Goal: Task Accomplishment & Management: Complete application form

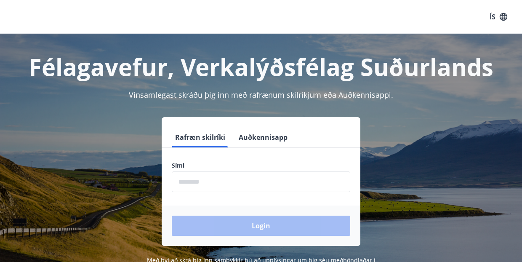
click at [274, 142] on button "Auðkennisapp" at bounding box center [263, 137] width 56 height 20
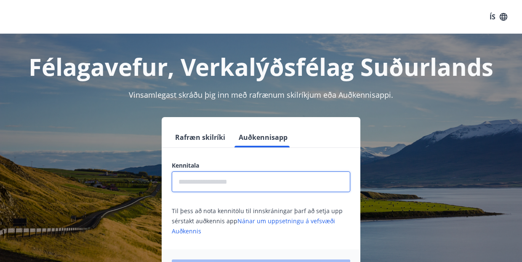
click at [229, 186] on input "text" at bounding box center [261, 181] width 178 height 21
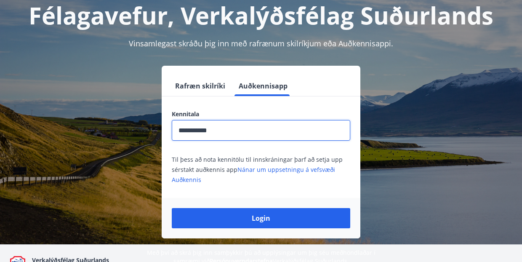
scroll to position [103, 0]
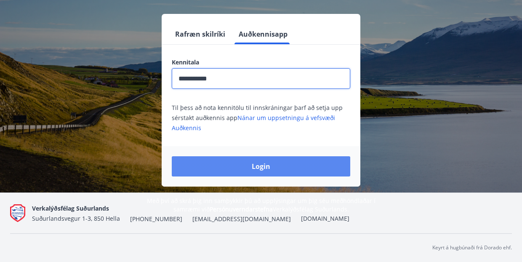
type input "**********"
click at [252, 170] on button "Login" at bounding box center [261, 166] width 178 height 20
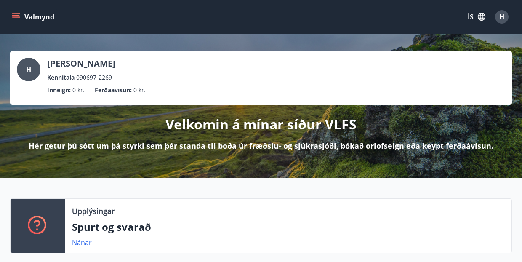
click at [15, 16] on icon "menu" at bounding box center [16, 15] width 8 height 1
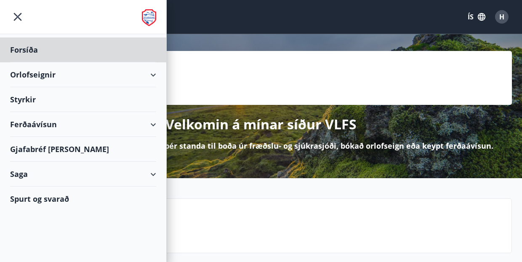
click at [47, 98] on div "Styrkir" at bounding box center [83, 99] width 146 height 25
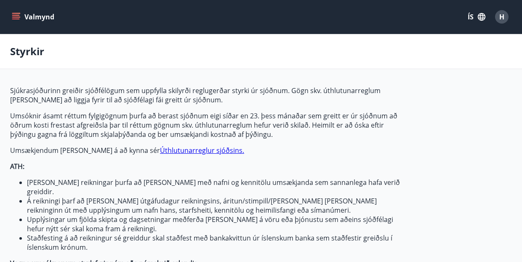
type input "***"
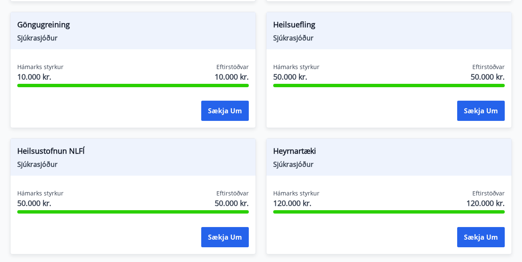
scroll to position [535, 0]
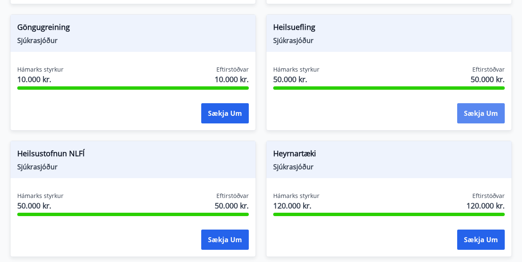
click at [484, 105] on button "Sækja um" at bounding box center [481, 113] width 48 height 20
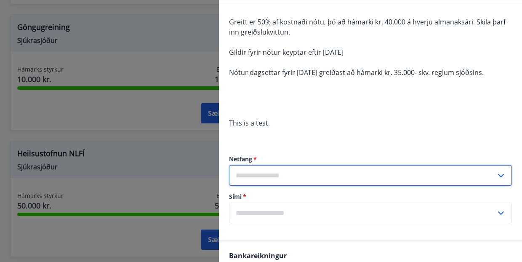
scroll to position [134, 0]
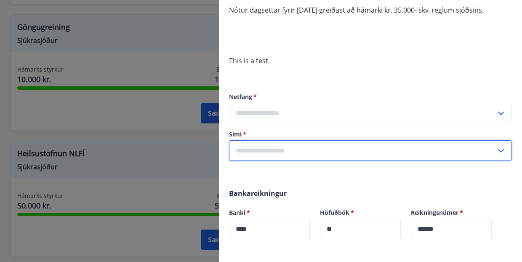
click at [278, 151] on input "text" at bounding box center [362, 150] width 267 height 21
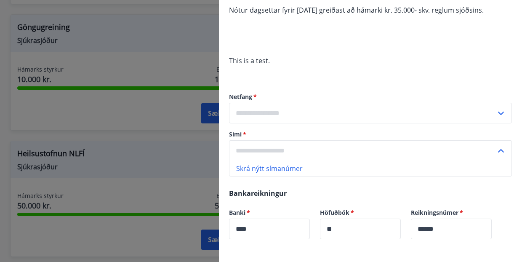
click at [276, 164] on li "Skrá nýtt símanúmer" at bounding box center [370, 168] width 282 height 15
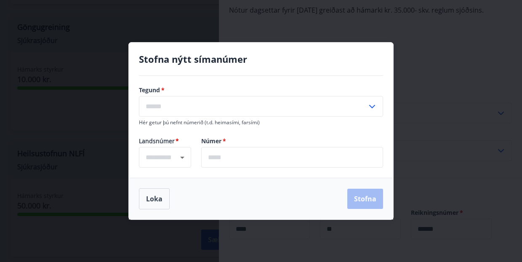
type input "****"
click at [223, 109] on input "text" at bounding box center [253, 106] width 228 height 21
click at [182, 129] on li "Farsími" at bounding box center [260, 124] width 243 height 15
type input "*******"
click at [213, 156] on input "text" at bounding box center [292, 157] width 182 height 21
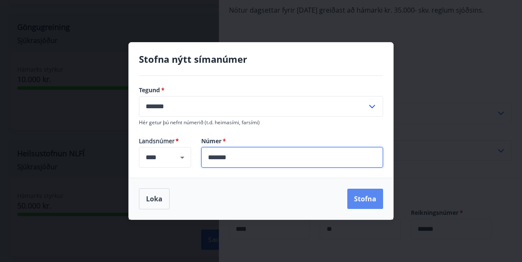
type input "*******"
click at [375, 200] on button "Stofna" at bounding box center [365, 198] width 36 height 20
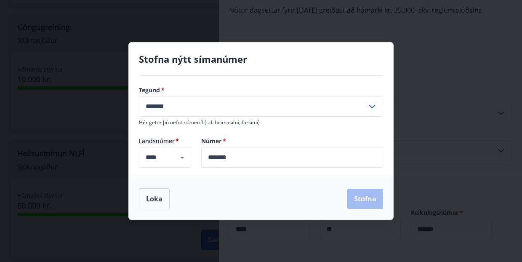
type input "**********"
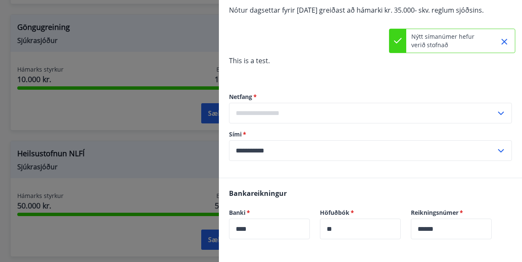
click at [464, 103] on input "text" at bounding box center [362, 113] width 267 height 21
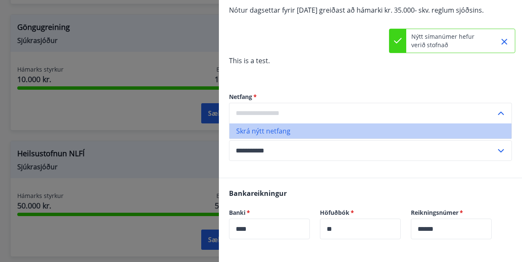
click at [297, 130] on li "Skrá nýtt netfang" at bounding box center [370, 130] width 282 height 15
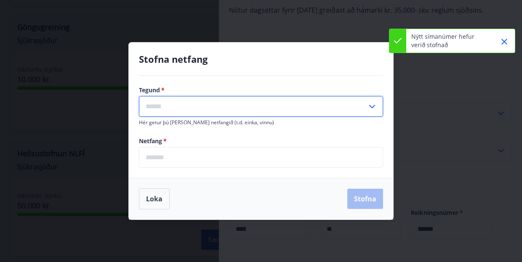
click at [190, 108] on input "text" at bounding box center [253, 106] width 228 height 21
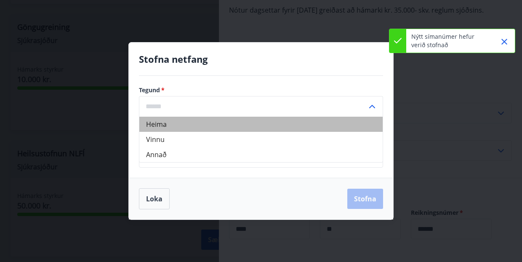
click at [172, 127] on li "Heima" at bounding box center [260, 124] width 243 height 15
type input "*****"
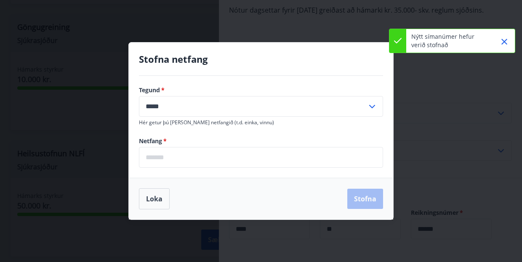
click at [179, 160] on input "email" at bounding box center [261, 157] width 244 height 21
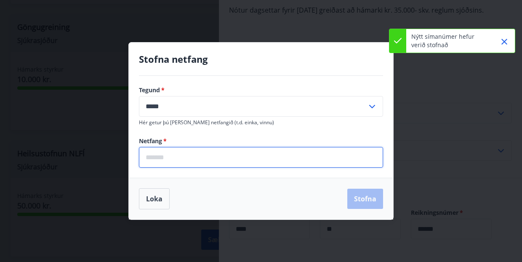
type input "**********"
click at [355, 205] on button "Stofna" at bounding box center [365, 198] width 36 height 20
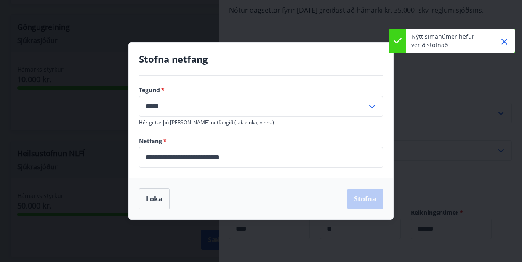
type input "**********"
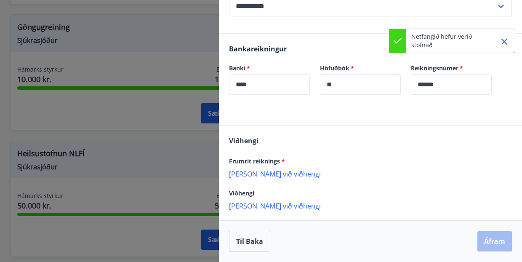
scroll to position [278, 0]
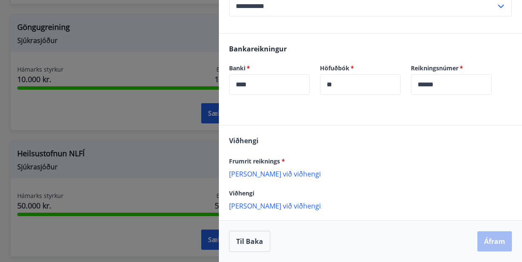
click at [277, 173] on p "Bæta við viðhengi" at bounding box center [370, 173] width 283 height 8
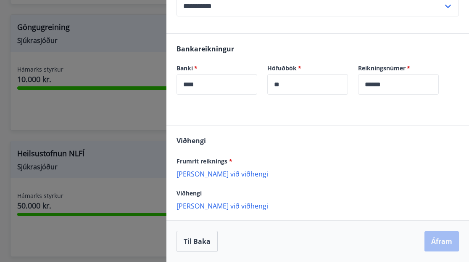
click at [219, 175] on p "Bæta við viðhengi" at bounding box center [318, 173] width 283 height 8
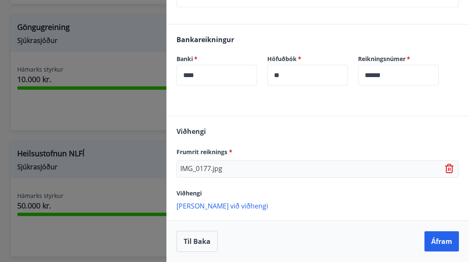
scroll to position [288, 0]
click at [442, 247] on button "Áfram" at bounding box center [442, 241] width 34 height 20
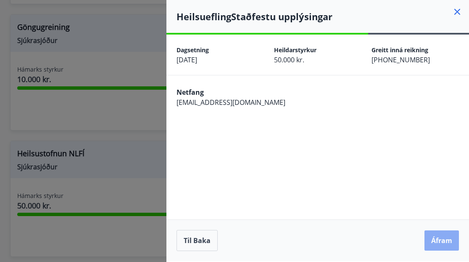
click at [436, 240] on button "Áfram" at bounding box center [442, 240] width 34 height 20
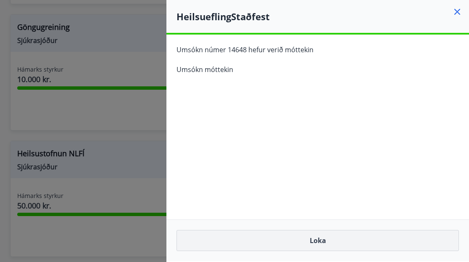
click at [322, 239] on button "Loka" at bounding box center [318, 240] width 283 height 21
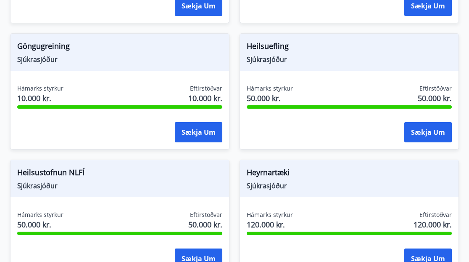
scroll to position [516, 0]
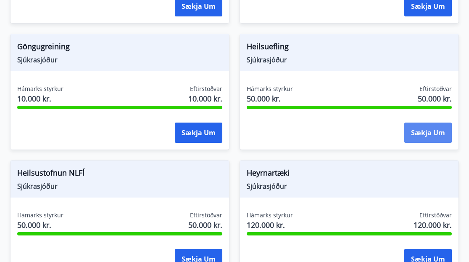
click at [422, 122] on button "Sækja um" at bounding box center [429, 132] width 48 height 20
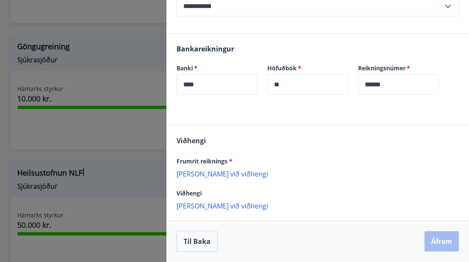
scroll to position [278, 0]
click at [217, 177] on p "Bæta við viðhengi" at bounding box center [318, 173] width 283 height 8
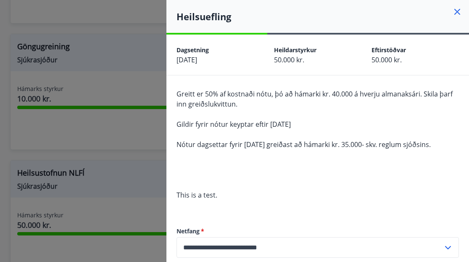
scroll to position [288, 0]
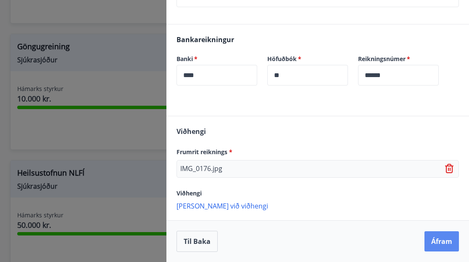
click at [446, 247] on button "Áfram" at bounding box center [442, 241] width 34 height 20
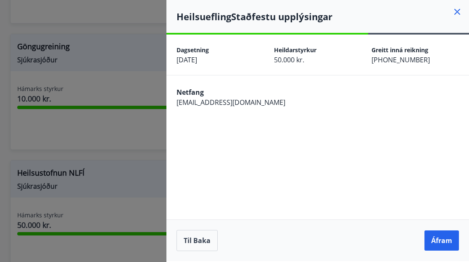
scroll to position [0, 0]
click at [437, 239] on button "Áfram" at bounding box center [442, 240] width 34 height 20
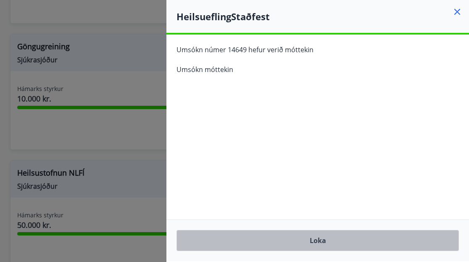
click at [326, 235] on button "Loka" at bounding box center [318, 240] width 283 height 21
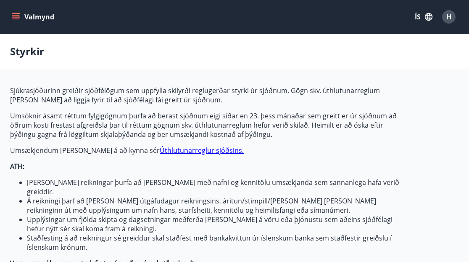
click at [20, 16] on button "Valmynd" at bounding box center [34, 16] width 48 height 15
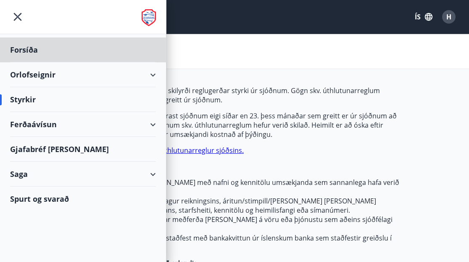
click at [42, 98] on div "Styrkir" at bounding box center [83, 99] width 146 height 25
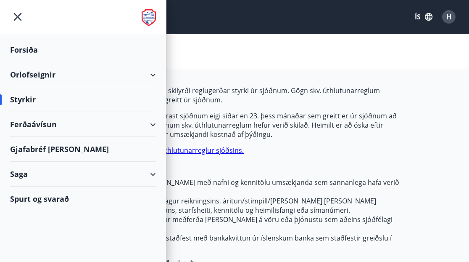
click at [31, 99] on div "Styrkir" at bounding box center [83, 99] width 146 height 25
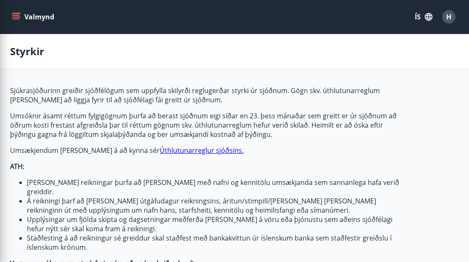
click at [195, 102] on p "Sjúkrasjóðurinn greiðir sjóðfélögum sem uppfylla skilyrði reglugerðar styrki úr…" at bounding box center [208, 95] width 397 height 19
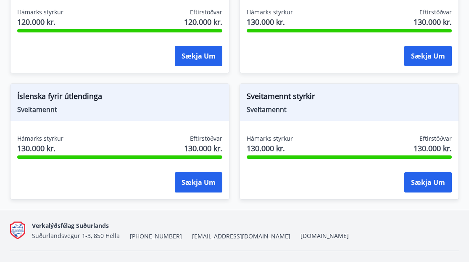
scroll to position [1224, 0]
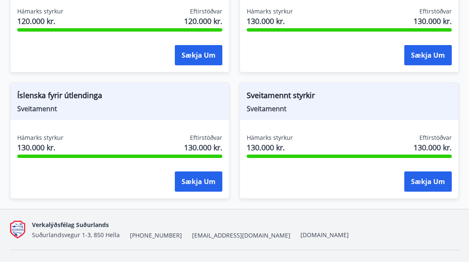
click at [276, 90] on span "Sveitamennt styrkir" at bounding box center [349, 97] width 205 height 14
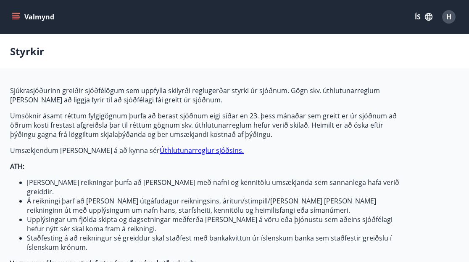
scroll to position [0, 0]
click at [37, 15] on button "Valmynd" at bounding box center [34, 16] width 48 height 15
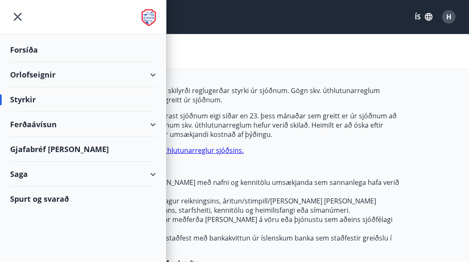
click at [35, 45] on div "Forsíða" at bounding box center [83, 49] width 146 height 25
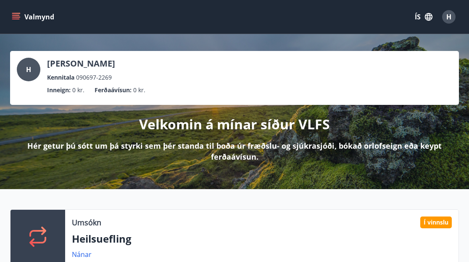
click at [448, 15] on span "H" at bounding box center [449, 16] width 5 height 9
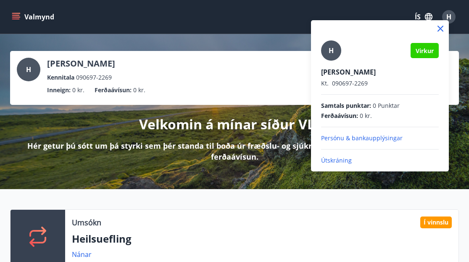
click at [448, 15] on div at bounding box center [234, 131] width 469 height 262
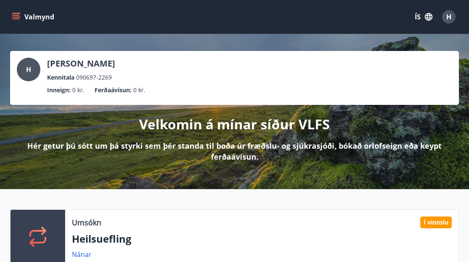
click at [22, 20] on button "Valmynd" at bounding box center [34, 16] width 48 height 15
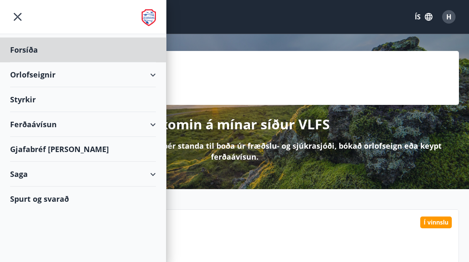
click at [35, 95] on div "Styrkir" at bounding box center [83, 99] width 146 height 25
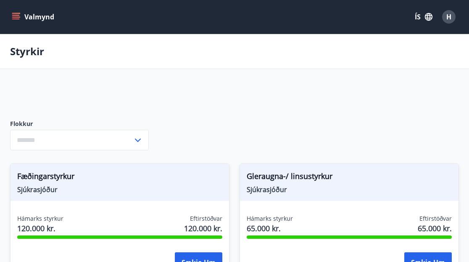
type input "***"
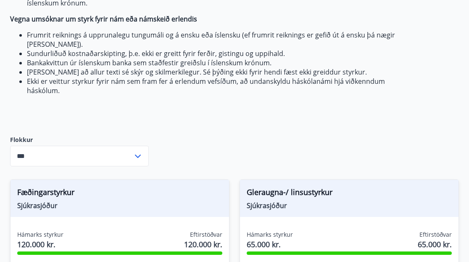
scroll to position [244, 0]
click at [111, 146] on input "***" at bounding box center [71, 156] width 123 height 21
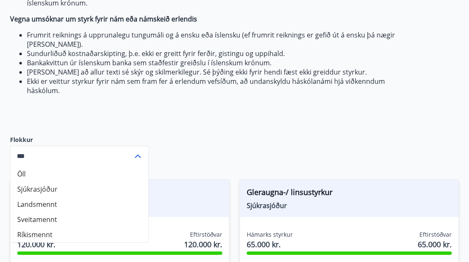
scroll to position [255, 0]
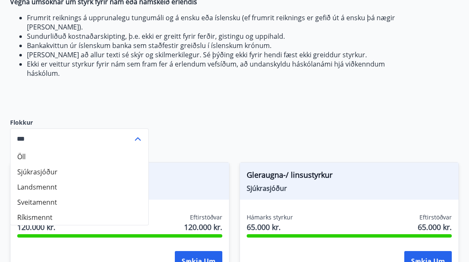
click at [141, 134] on icon at bounding box center [138, 139] width 10 height 10
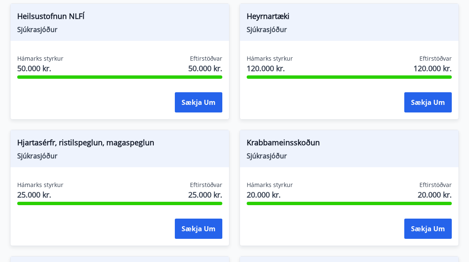
scroll to position [672, 0]
click at [289, 137] on span "Krabbameinsskoðun" at bounding box center [349, 144] width 205 height 14
click at [415, 218] on button "Sækja um" at bounding box center [429, 228] width 48 height 20
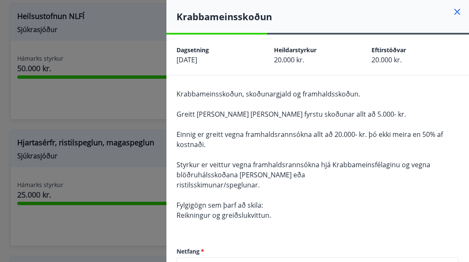
scroll to position [0, 0]
click at [461, 11] on icon at bounding box center [458, 12] width 10 height 10
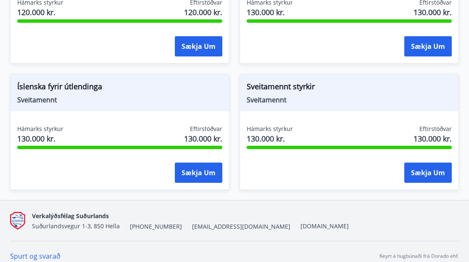
scroll to position [1233, 0]
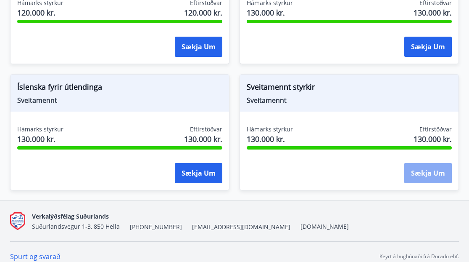
click at [411, 164] on button "Sækja um" at bounding box center [429, 173] width 48 height 20
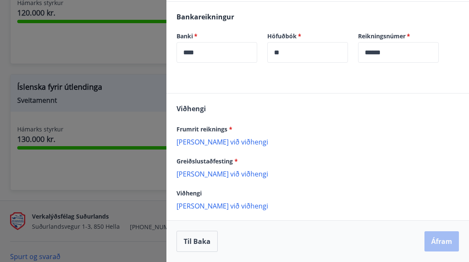
scroll to position [199, 0]
click at [206, 143] on p "Bæta við viðhengi" at bounding box center [318, 141] width 283 height 8
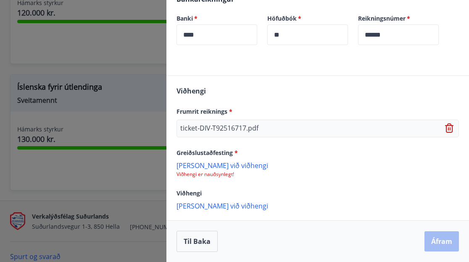
scroll to position [217, 0]
click at [223, 165] on p "Bæta við viðhengi" at bounding box center [318, 165] width 283 height 8
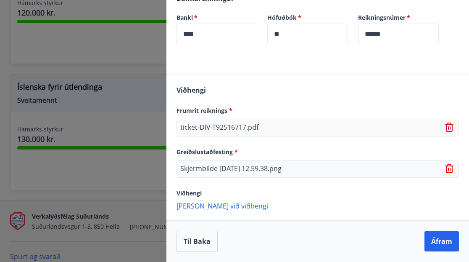
scroll to position [218, 0]
click at [440, 242] on button "Áfram" at bounding box center [442, 241] width 34 height 20
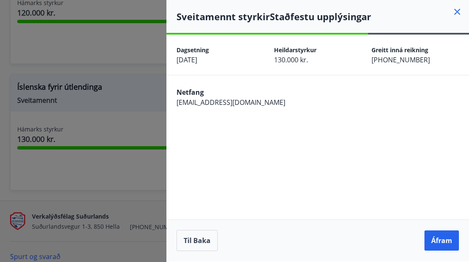
scroll to position [0, 0]
click at [435, 239] on button "Áfram" at bounding box center [442, 240] width 34 height 20
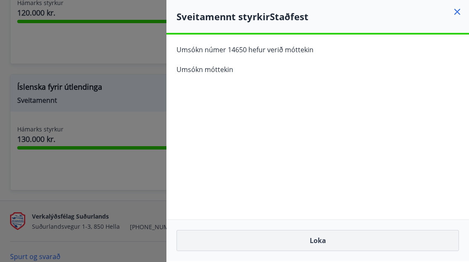
click at [350, 233] on button "Loka" at bounding box center [318, 240] width 283 height 21
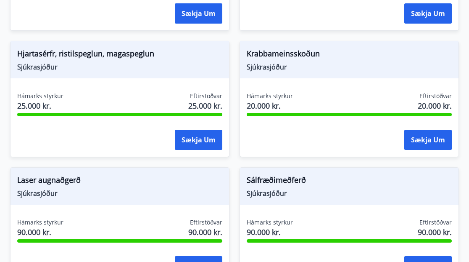
scroll to position [714, 0]
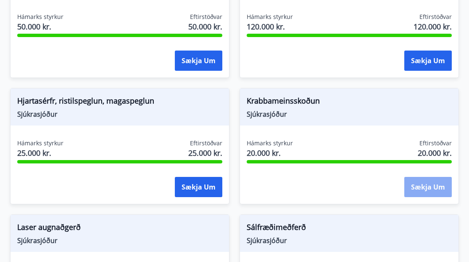
click at [422, 177] on button "Sækja um" at bounding box center [429, 187] width 48 height 20
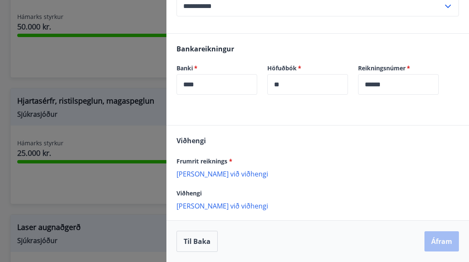
scroll to position [299, 0]
click at [201, 174] on p "Bæta við viðhengi" at bounding box center [318, 173] width 283 height 8
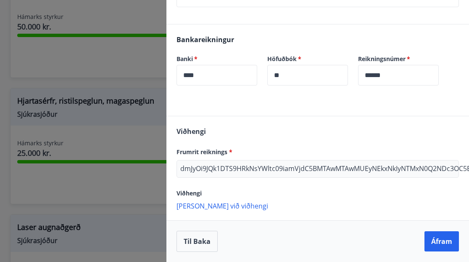
scroll to position [308, 0]
click at [450, 240] on button "Áfram" at bounding box center [442, 241] width 34 height 20
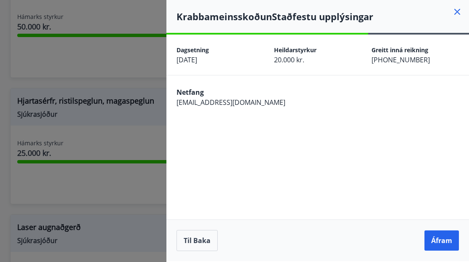
scroll to position [0, 0]
click at [445, 246] on button "Áfram" at bounding box center [442, 240] width 34 height 20
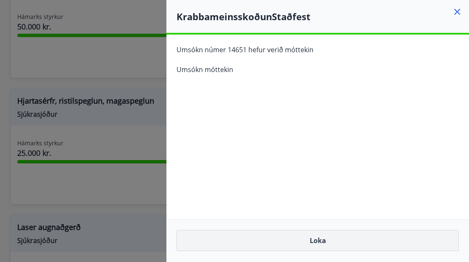
click at [317, 240] on button "Loka" at bounding box center [318, 240] width 283 height 21
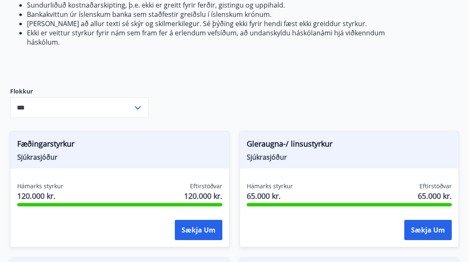
scroll to position [292, 0]
